Goal: Navigation & Orientation: Go to known website

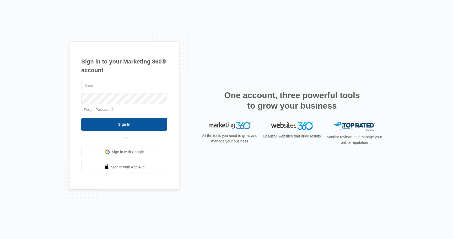
type input "[PERSON_NAME][EMAIL_ADDRESS][DOMAIN_NAME]"
click at [157, 123] on input "Sign In" at bounding box center [124, 124] width 86 height 13
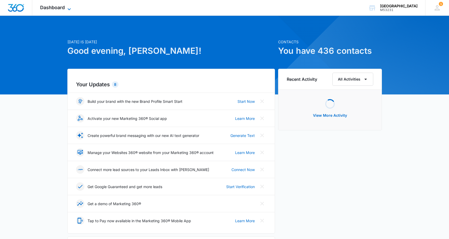
click at [64, 8] on span "Dashboard" at bounding box center [52, 8] width 25 height 6
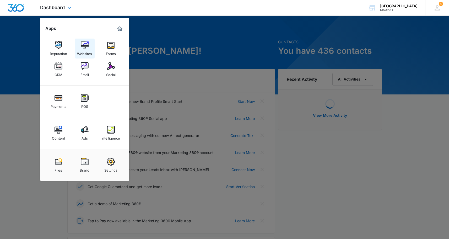
click at [85, 42] on img at bounding box center [85, 45] width 8 height 8
